Goal: Task Accomplishment & Management: Use online tool/utility

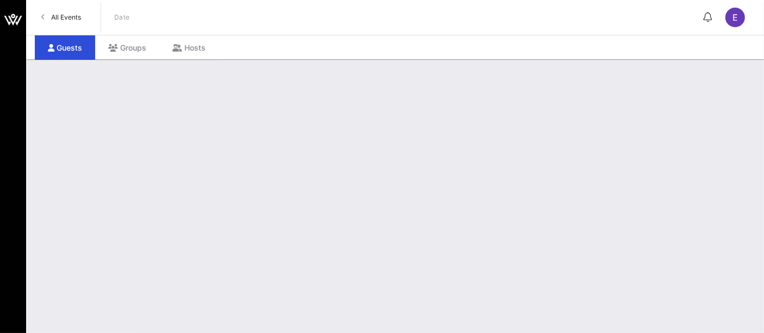
click at [65, 18] on span "All Events" at bounding box center [66, 17] width 30 height 8
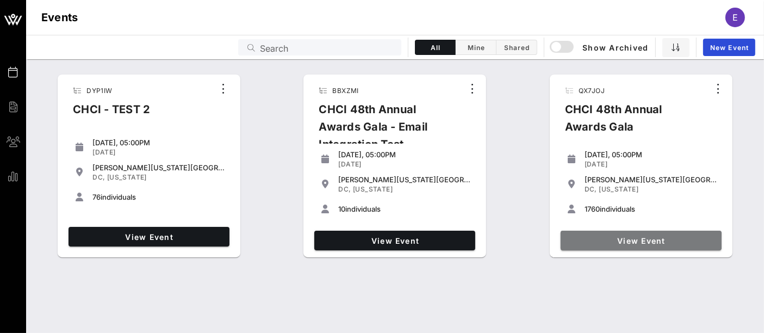
click at [635, 245] on link "View Event" at bounding box center [641, 241] width 161 height 20
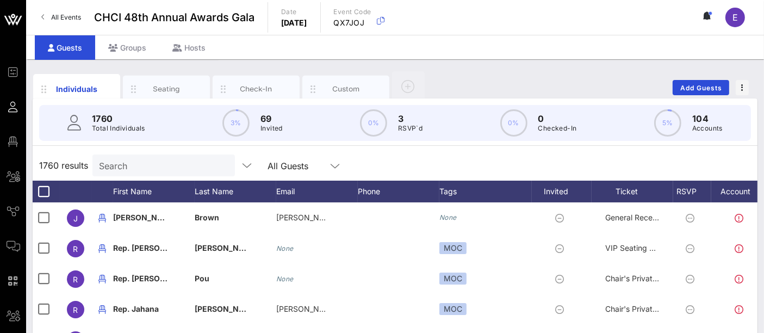
click at [121, 169] on input "Search" at bounding box center [162, 165] width 127 height 14
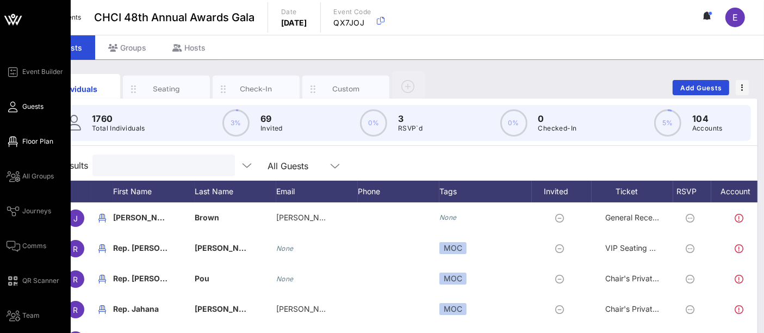
click at [48, 142] on span "Floor Plan" at bounding box center [37, 141] width 31 height 10
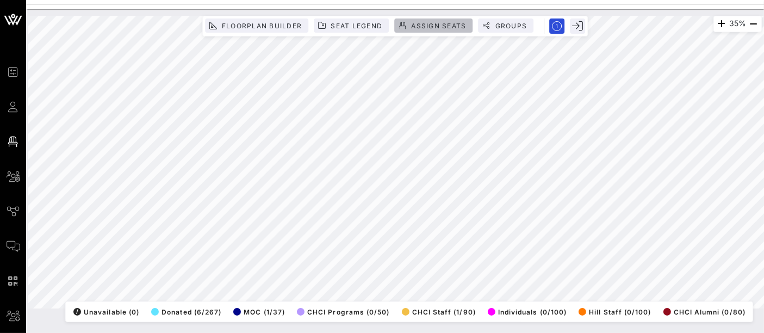
click at [428, 27] on span "Assign Seats" at bounding box center [438, 26] width 55 height 8
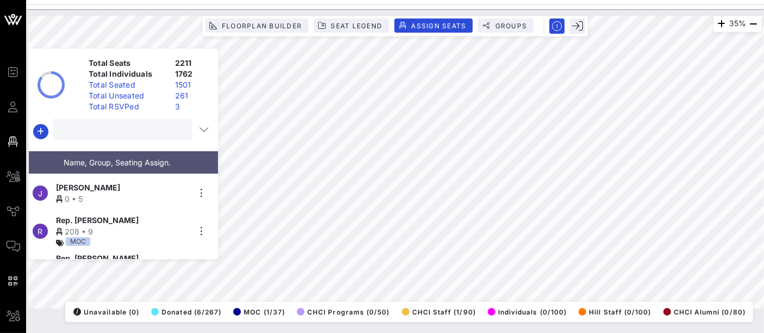
click at [96, 133] on input "text" at bounding box center [121, 129] width 124 height 14
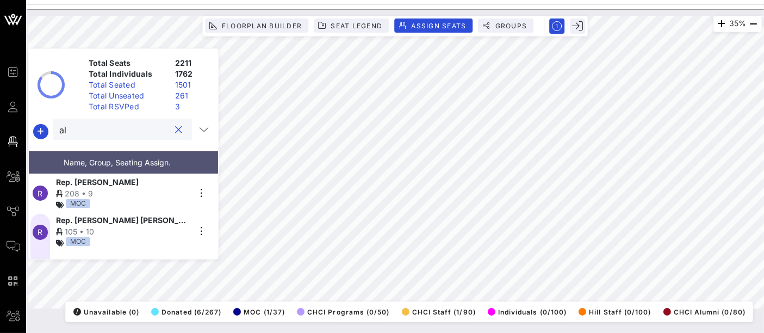
type input "a"
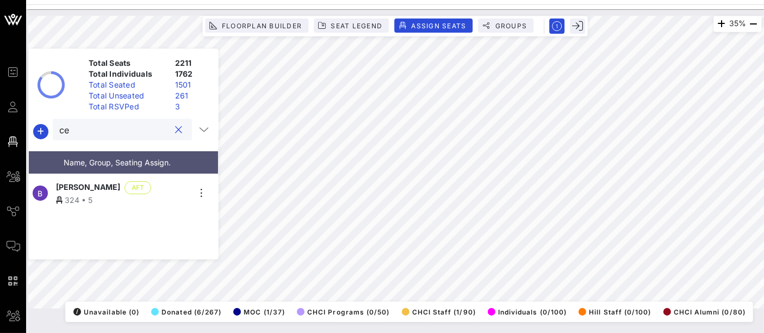
type input "c"
